Goal: Task Accomplishment & Management: Use online tool/utility

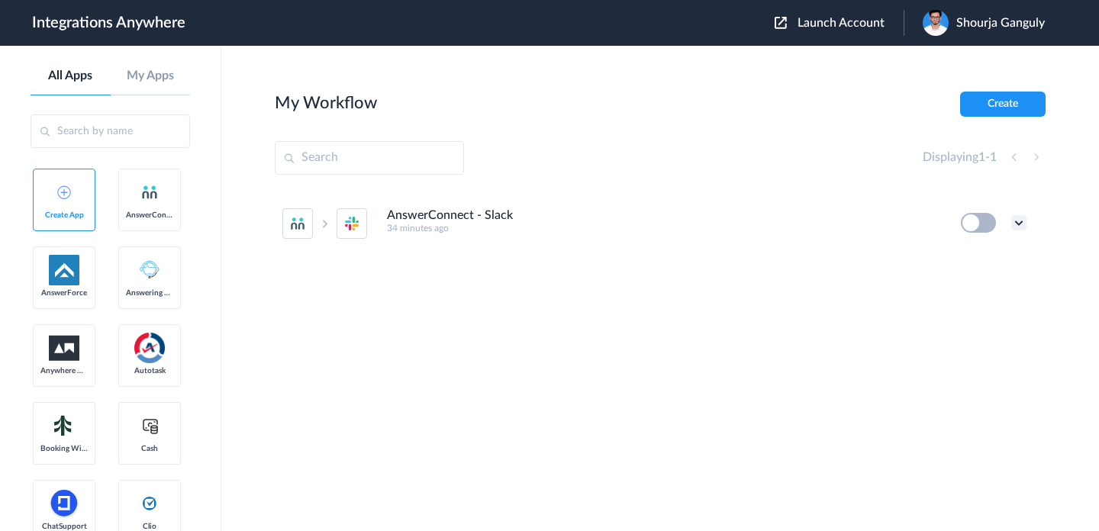
click at [1020, 224] on icon at bounding box center [1018, 222] width 15 height 15
click at [961, 253] on link "Edit" at bounding box center [956, 258] width 37 height 11
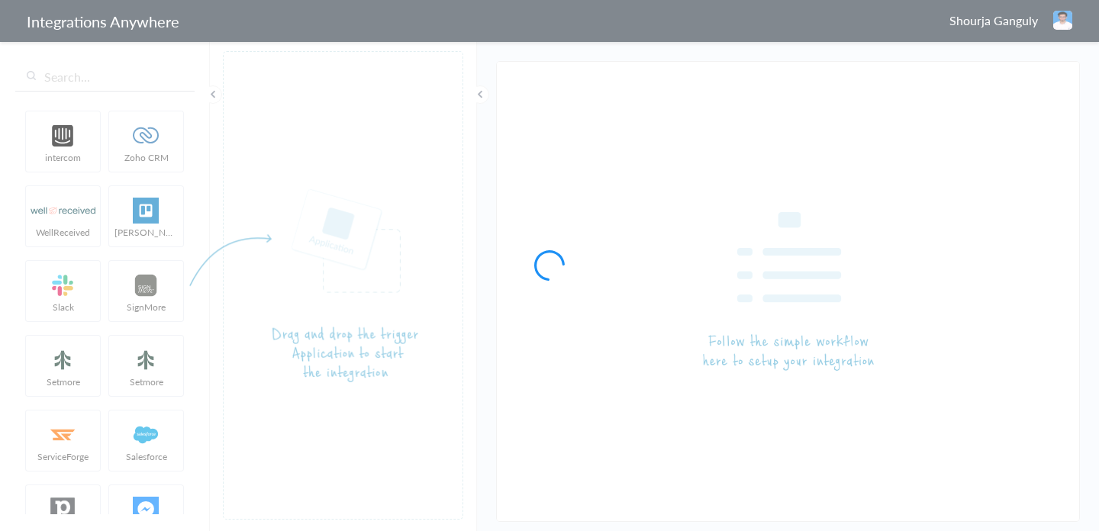
type input "AnswerConnect - Slack"
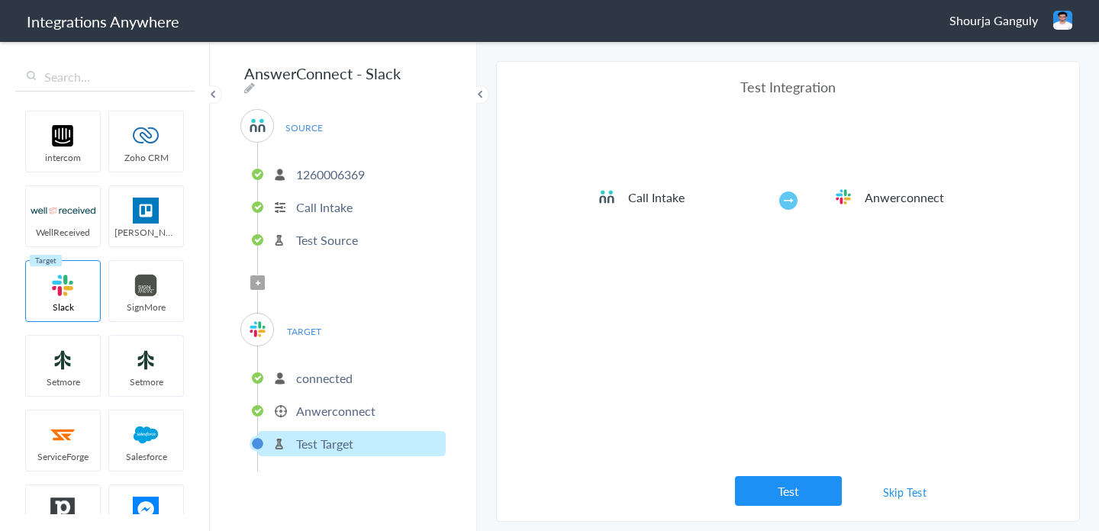
click at [317, 238] on p "Test Source" at bounding box center [327, 240] width 62 height 18
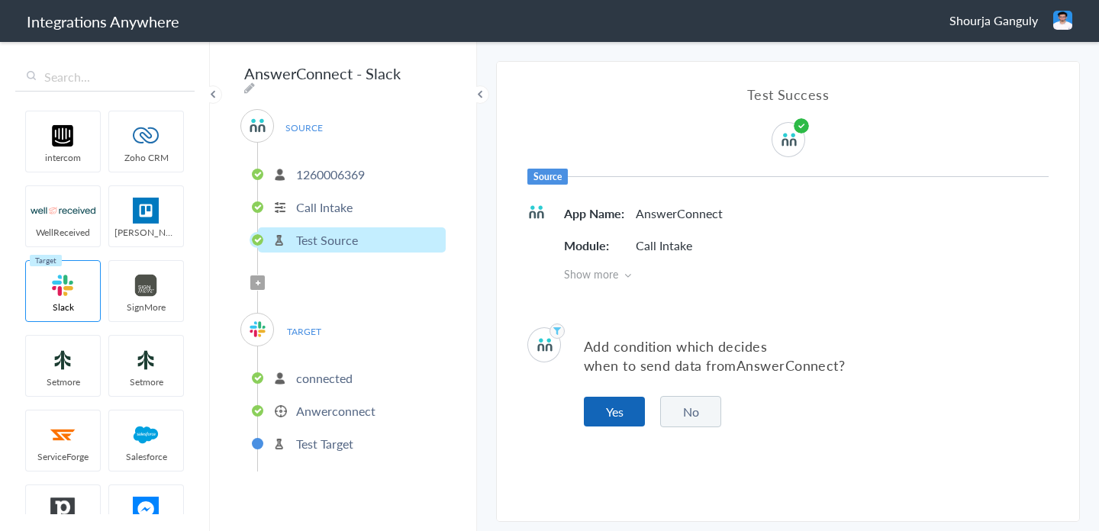
click at [625, 419] on button "Yes" at bounding box center [614, 412] width 61 height 30
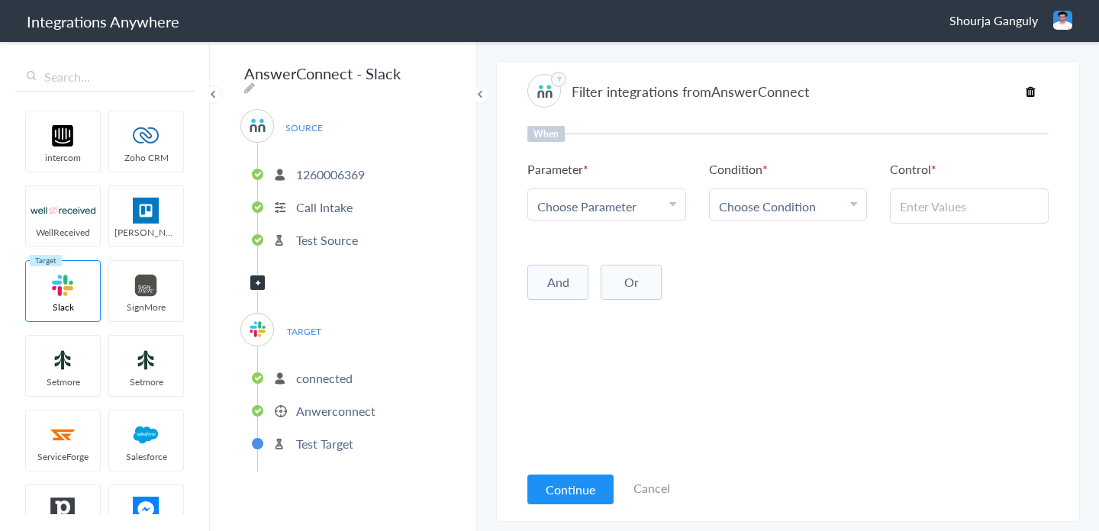
click at [628, 205] on span "Choose Parameter" at bounding box center [586, 207] width 99 height 18
click at [597, 280] on link "Name" at bounding box center [606, 281] width 157 height 33
click at [781, 207] on span "Choose Condition" at bounding box center [767, 207] width 97 height 18
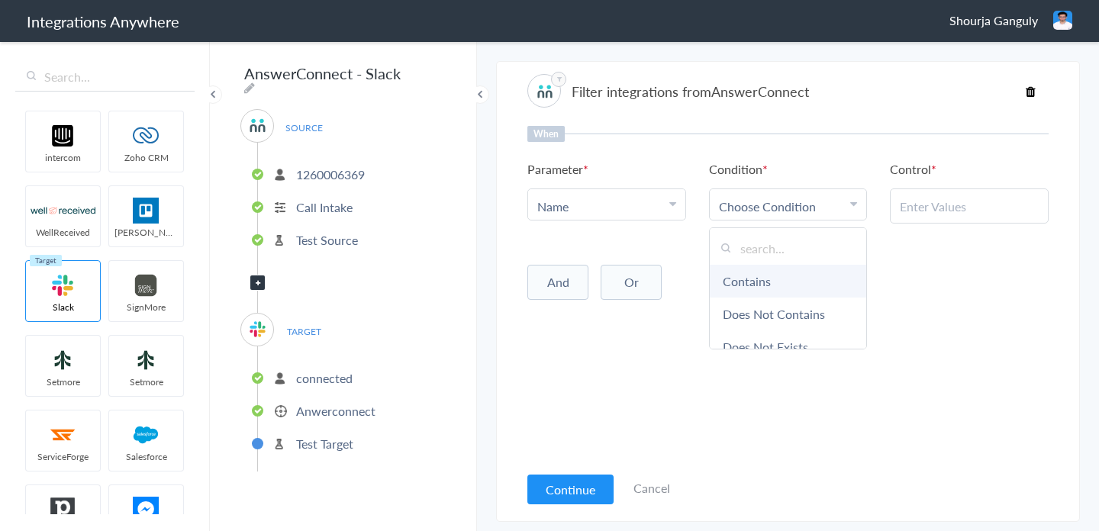
click at [802, 285] on link "Contains" at bounding box center [788, 281] width 157 height 33
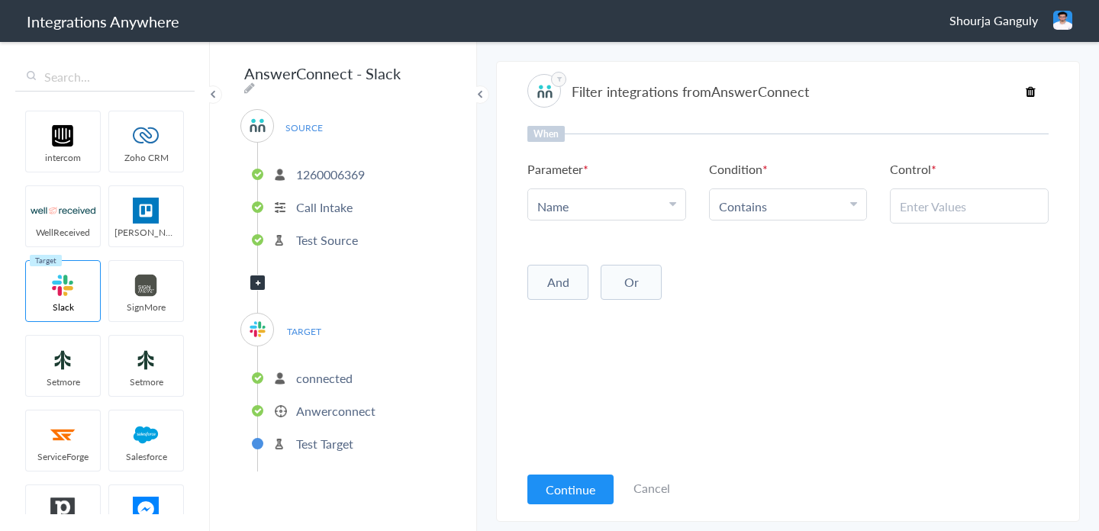
click at [944, 217] on div at bounding box center [969, 205] width 159 height 35
click at [951, 206] on input "text" at bounding box center [969, 207] width 139 height 18
type input "s"
click at [591, 497] on button "Continue" at bounding box center [570, 490] width 86 height 30
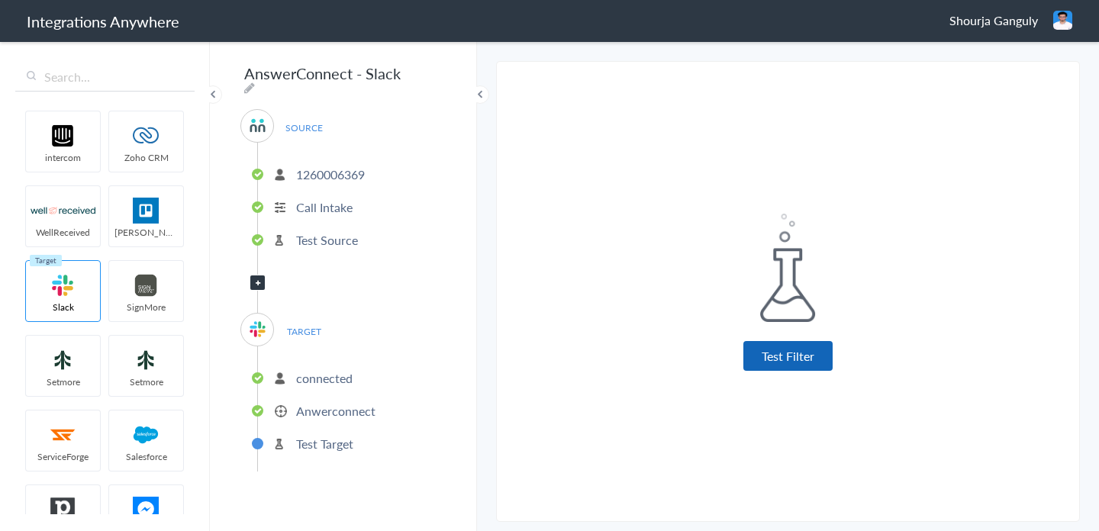
click at [810, 358] on button "Test Filter" at bounding box center [787, 356] width 89 height 30
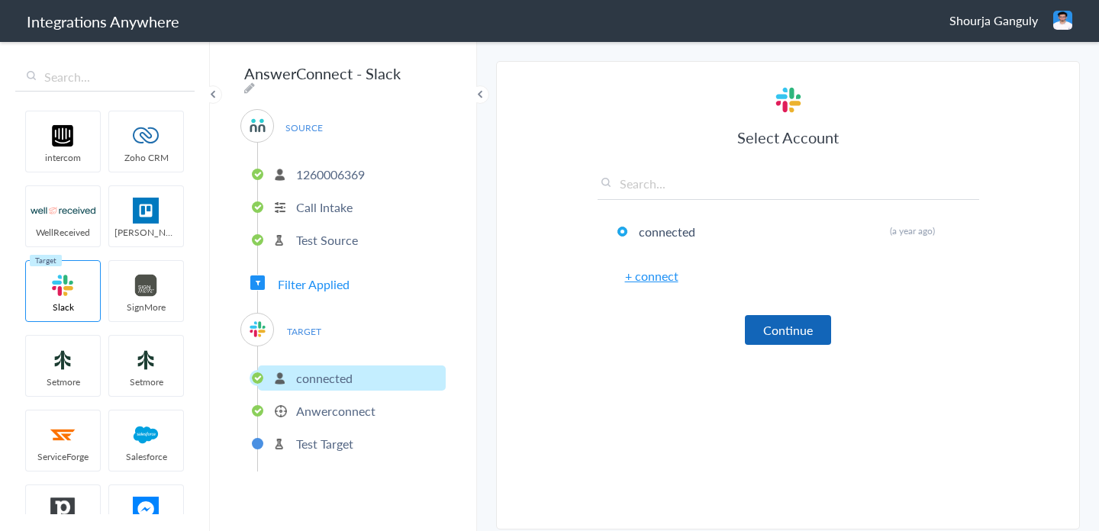
click at [780, 322] on button "Continue" at bounding box center [788, 330] width 86 height 30
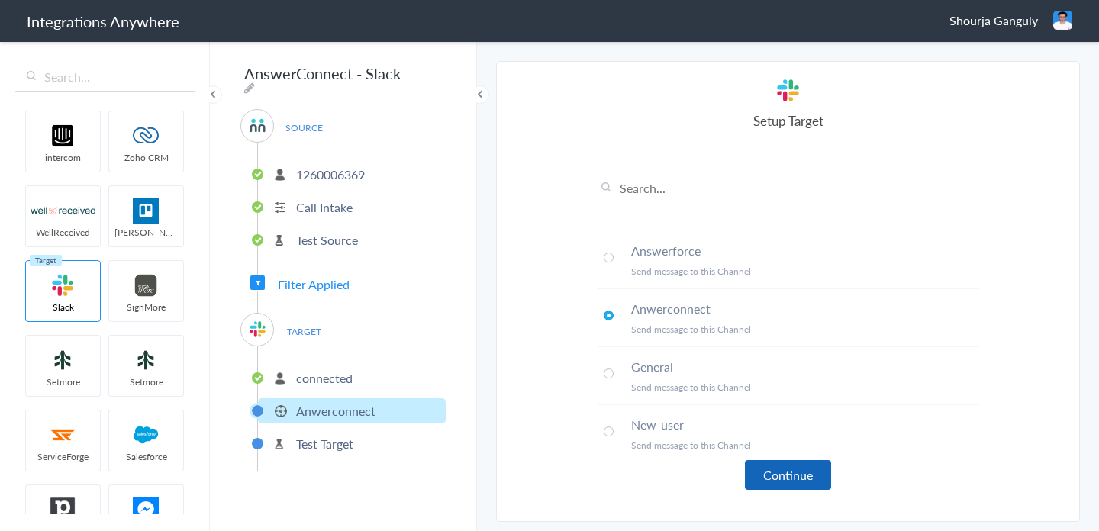
click at [801, 476] on button "Continue" at bounding box center [788, 475] width 86 height 30
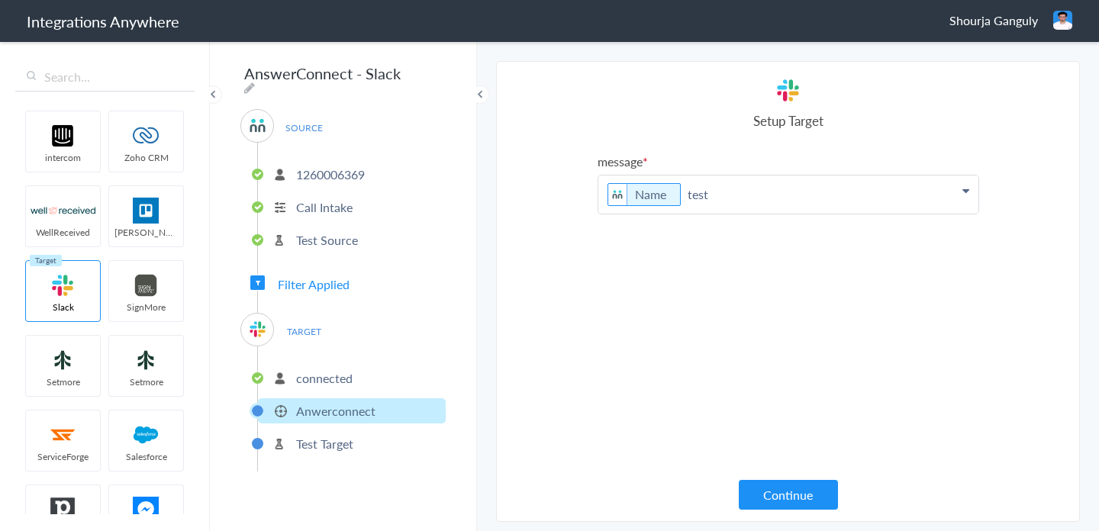
click at [687, 344] on div "message Name test Name Phone Call Start Time Account ID Date stamp HistoryId Dr…" at bounding box center [787, 318] width 381 height 330
click at [737, 191] on p "Name test" at bounding box center [788, 194] width 380 height 38
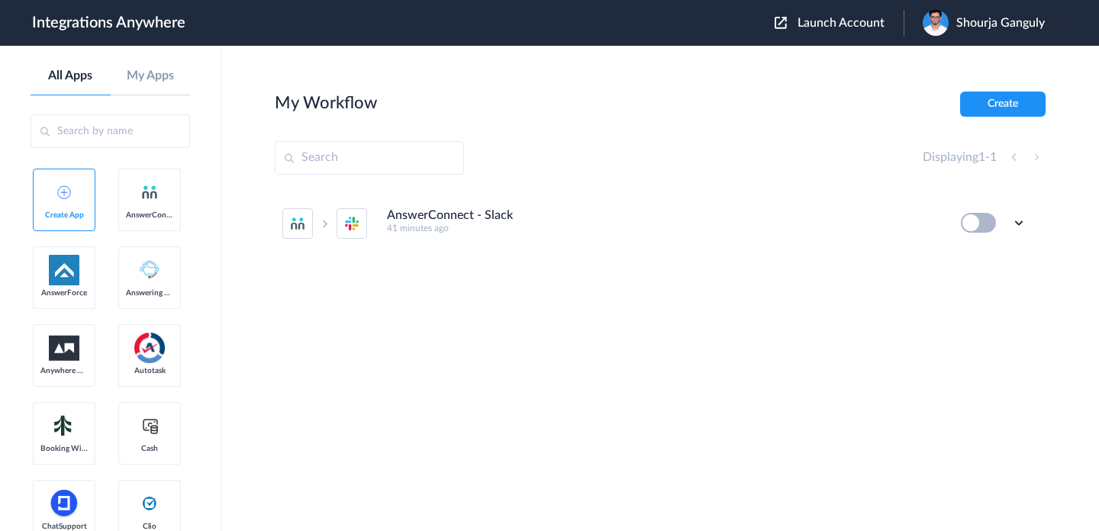
click at [990, 222] on button at bounding box center [978, 223] width 35 height 20
click at [949, 278] on div "AnswerConnect - Slack 41 minutes ago Edit Task history Delete" at bounding box center [660, 304] width 771 height 229
click at [986, 227] on button at bounding box center [978, 223] width 35 height 20
click at [1022, 226] on icon at bounding box center [1018, 222] width 15 height 15
click at [952, 259] on link "Edit" at bounding box center [956, 258] width 37 height 11
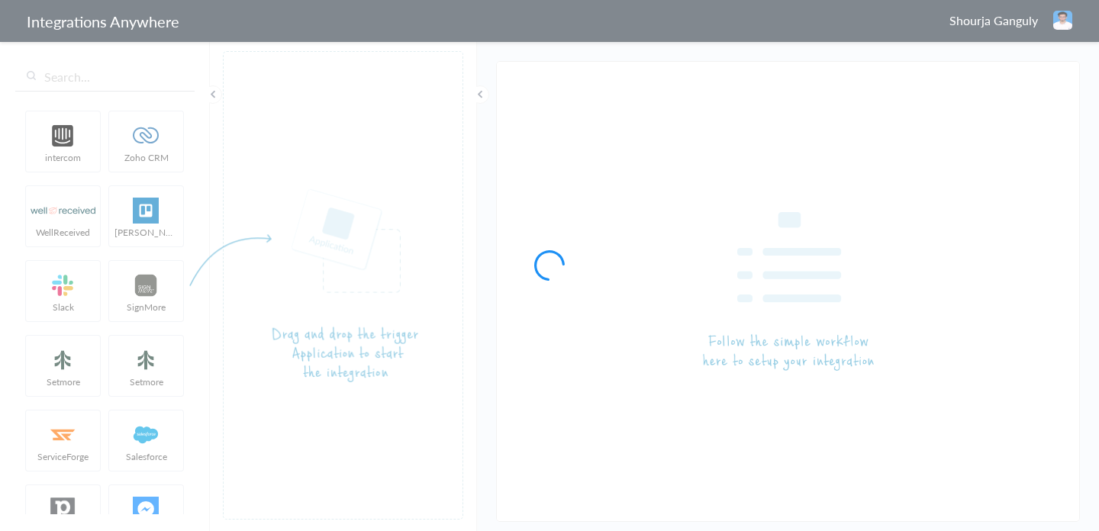
type input "AnswerConnect - Slack"
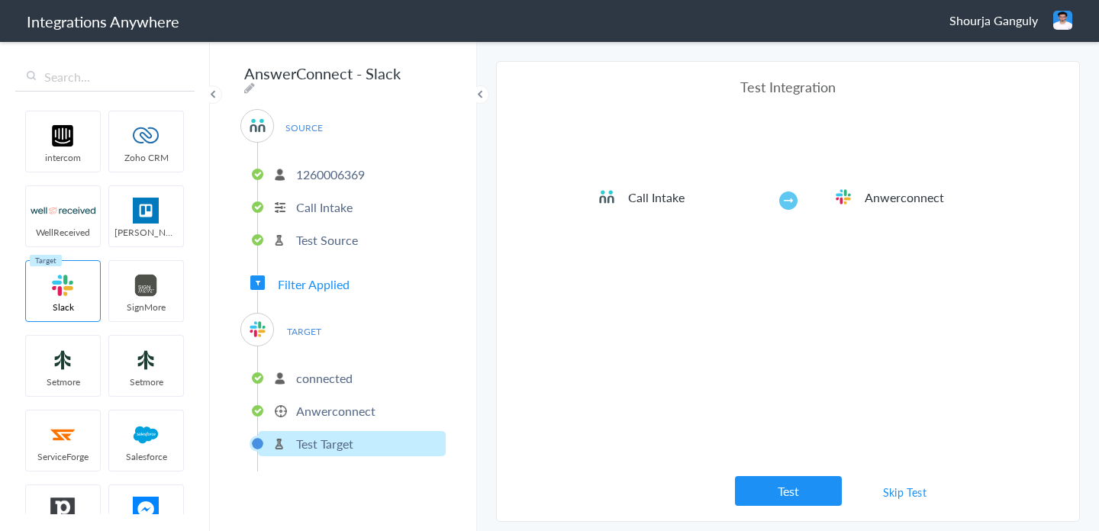
click at [343, 404] on p "Anwerconnect" at bounding box center [335, 411] width 79 height 18
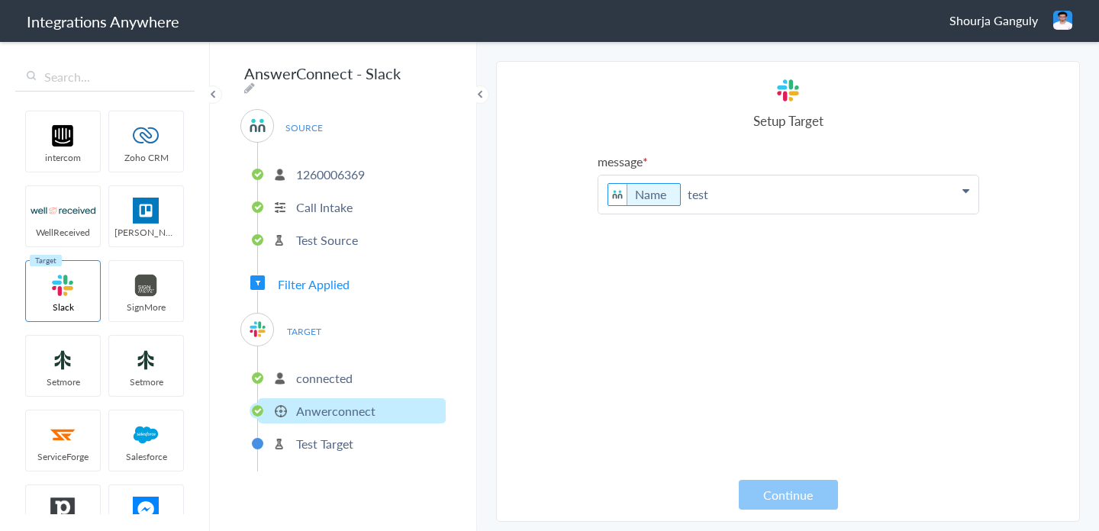
click at [758, 202] on p "Name test" at bounding box center [788, 194] width 380 height 38
click at [509, 278] on section "Select Account 1260006369 Rename Delete (42 minutes ago) 5032729969 Rename Dele…" at bounding box center [788, 291] width 584 height 461
click at [253, 279] on span "Filter Applied" at bounding box center [257, 282] width 14 height 14
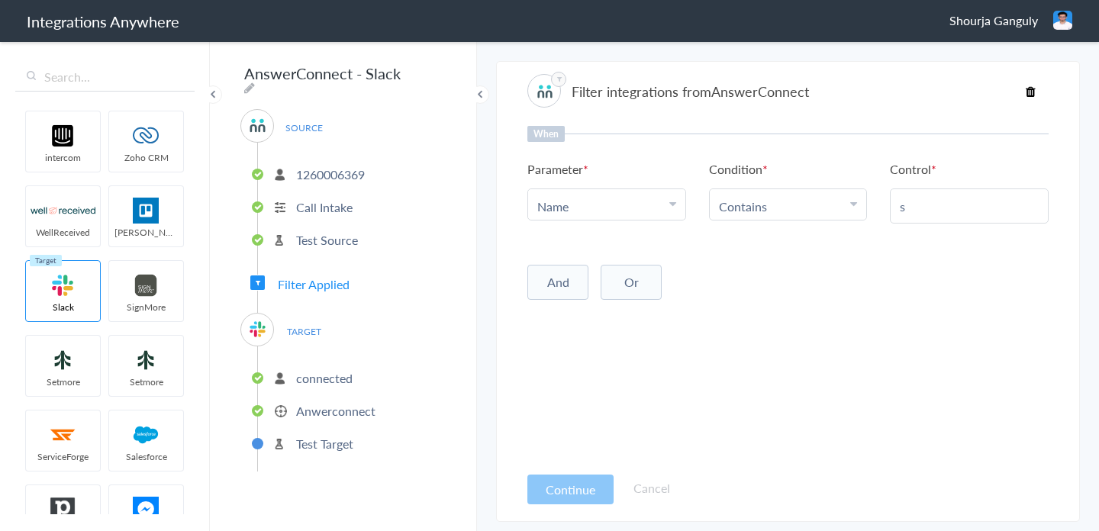
click at [349, 375] on p "connected" at bounding box center [324, 378] width 56 height 18
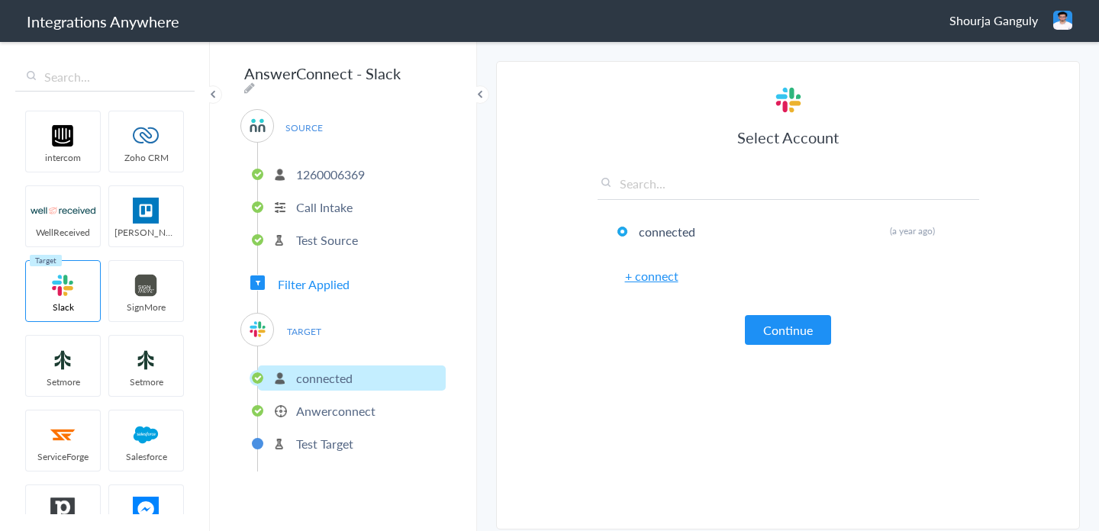
click at [353, 408] on p "Anwerconnect" at bounding box center [335, 411] width 79 height 18
